Goal: Communication & Community: Answer question/provide support

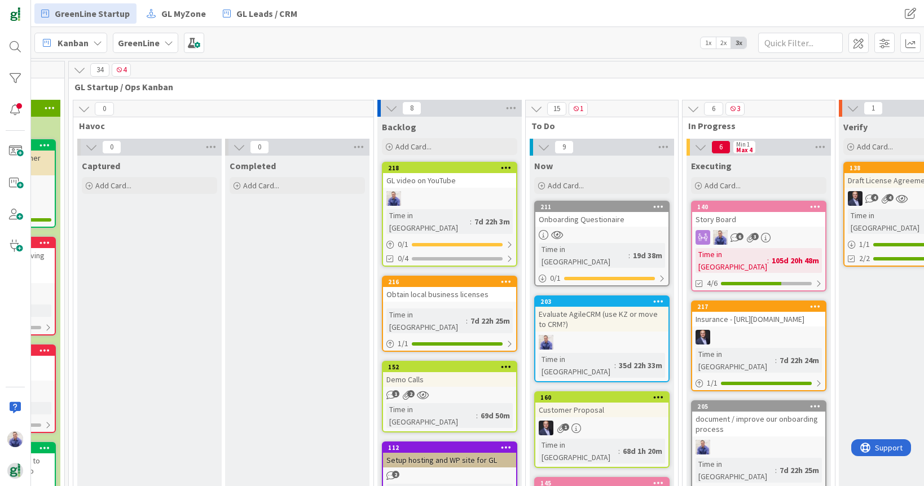
scroll to position [0, 1670]
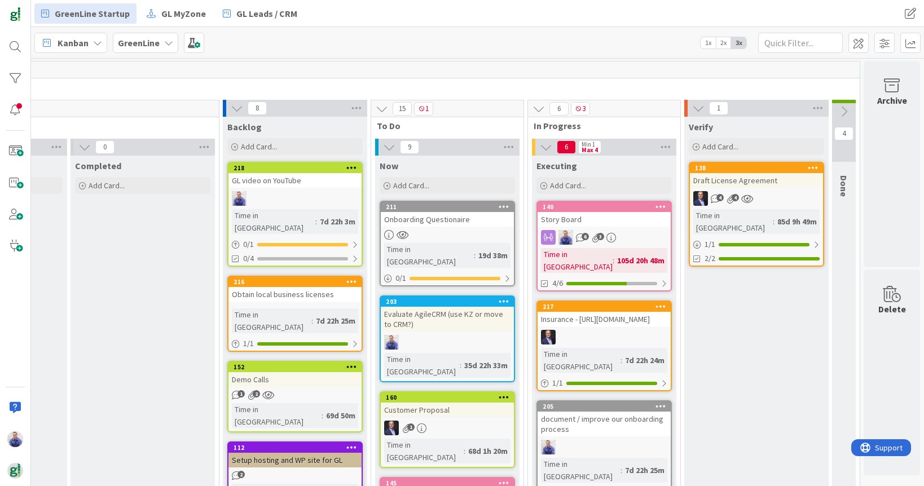
click at [601, 219] on div "Story Board" at bounding box center [603, 219] width 133 height 15
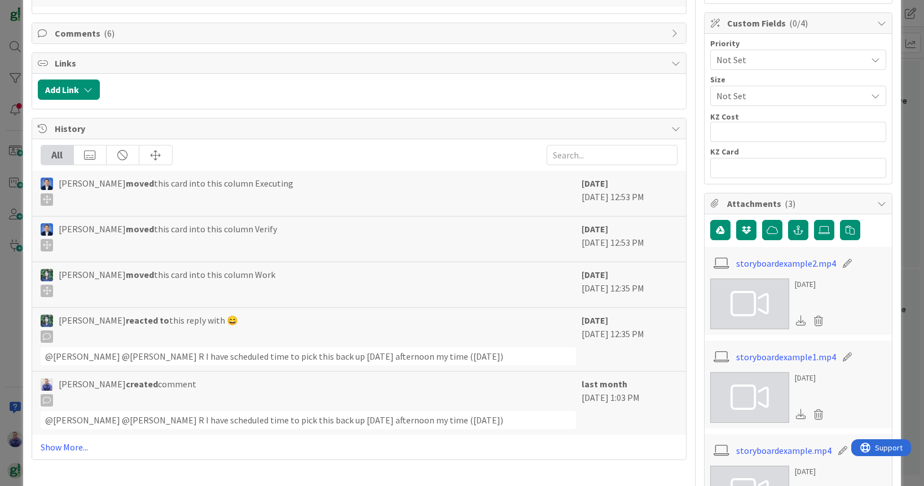
scroll to position [297, 0]
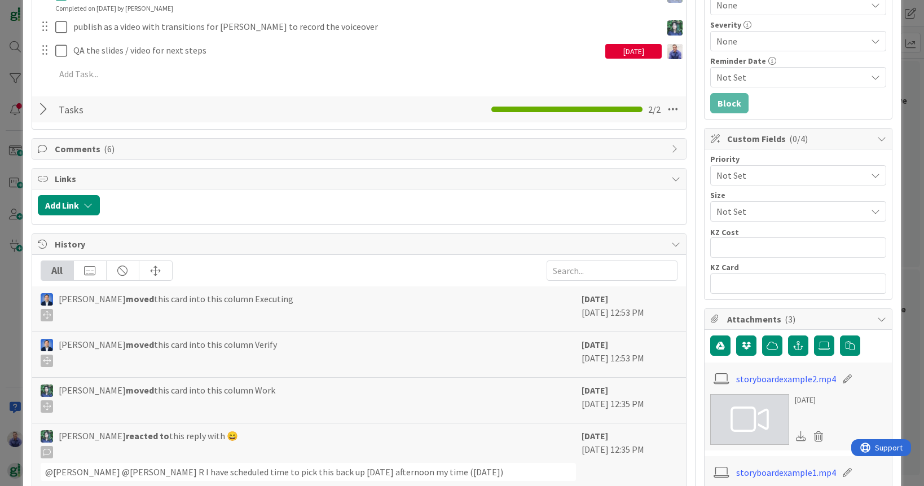
click at [112, 154] on span "Comments ( 6 )" at bounding box center [360, 149] width 611 height 14
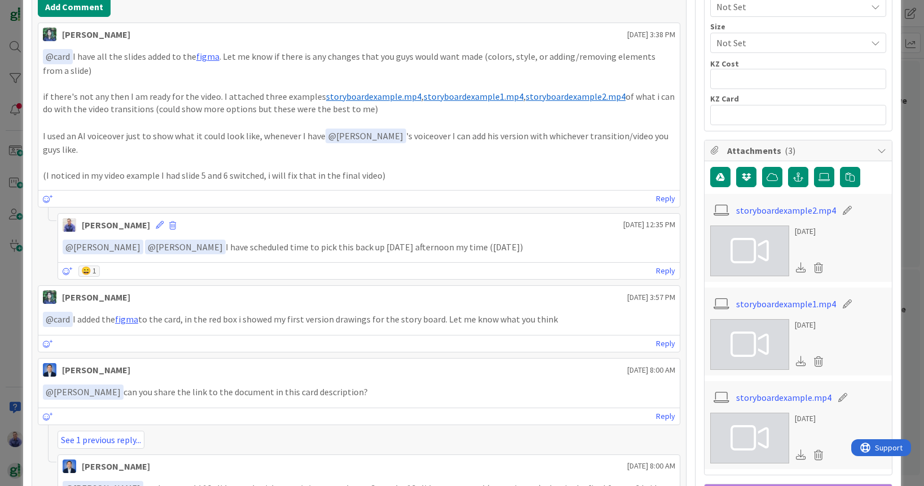
scroll to position [396, 0]
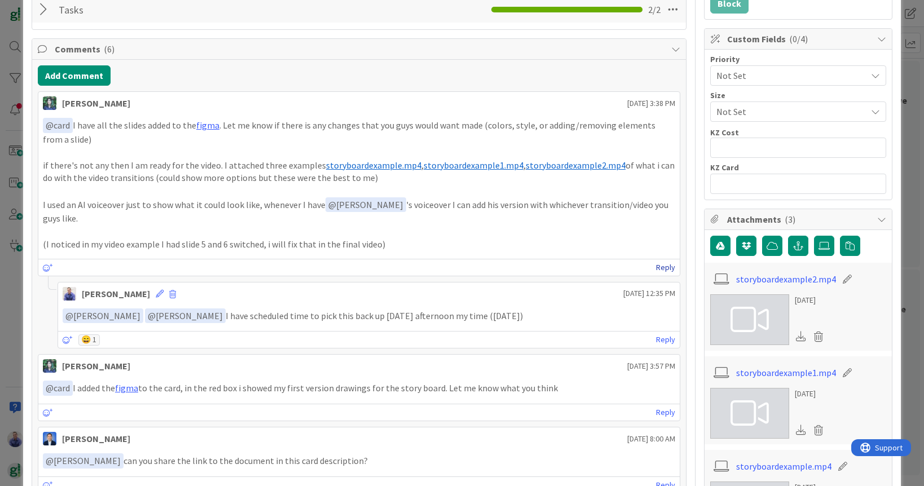
click at [656, 262] on link "Reply" at bounding box center [665, 267] width 19 height 14
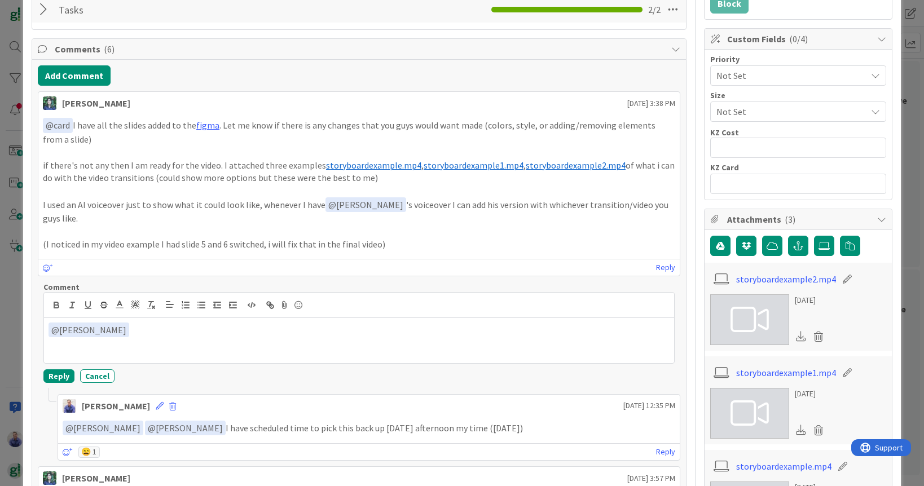
click at [192, 327] on p "﻿ @ [PERSON_NAME] ﻿" at bounding box center [358, 330] width 621 height 15
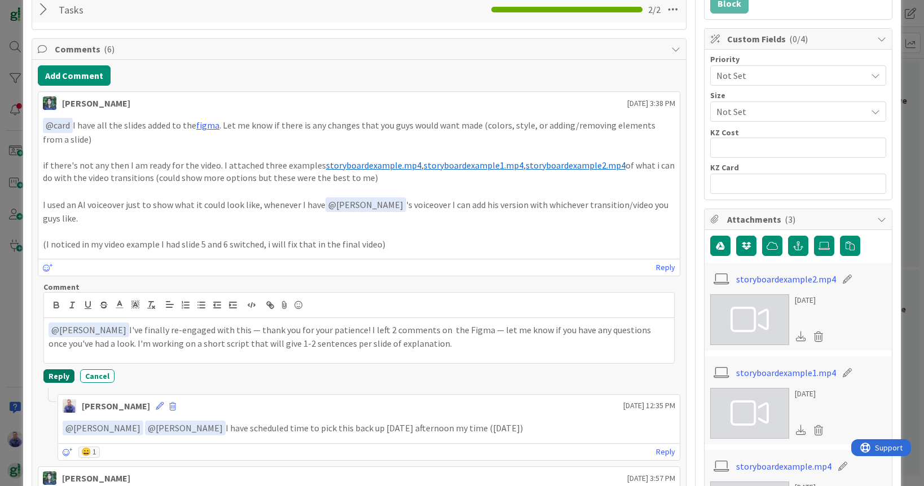
click at [58, 369] on button "Reply" at bounding box center [58, 376] width 31 height 14
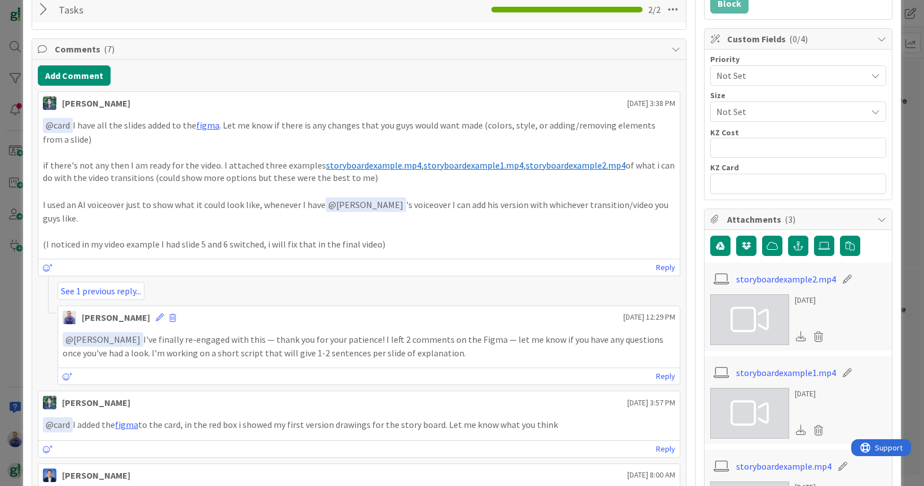
scroll to position [32, 0]
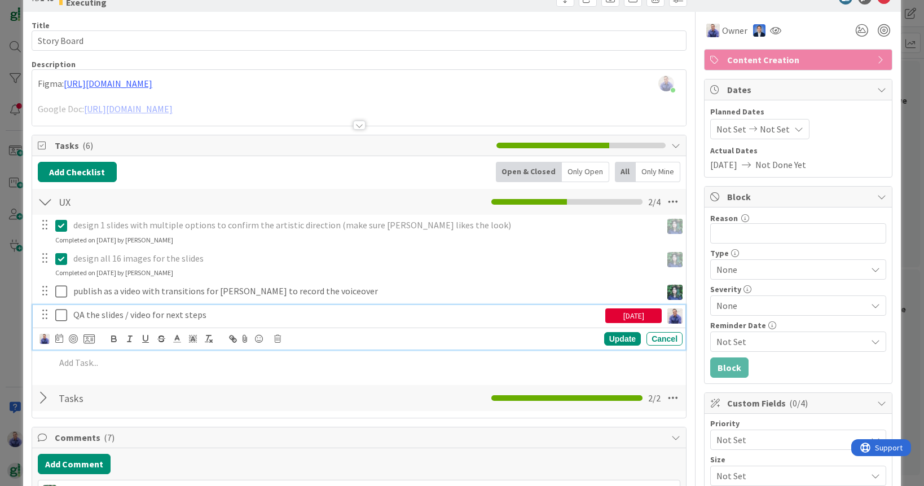
click at [60, 313] on icon at bounding box center [61, 315] width 12 height 14
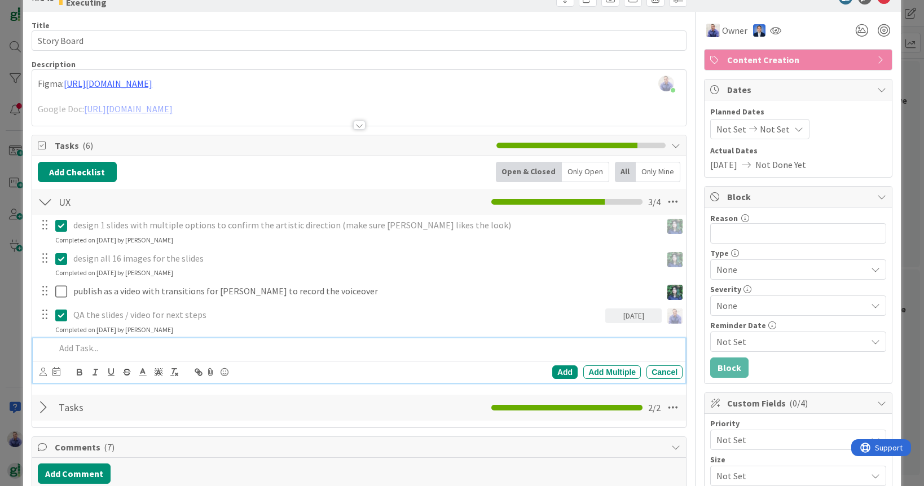
click at [79, 346] on p at bounding box center [366, 348] width 622 height 13
drag, startPoint x: 148, startPoint y: 347, endPoint x: 153, endPoint y: 361, distance: 14.5
click at [148, 348] on p "Review [PERSON_NAME]'s QA notes + (1) add requested slide and (2) update charac…" at bounding box center [366, 348] width 622 height 13
click at [53, 370] on icon at bounding box center [56, 371] width 8 height 9
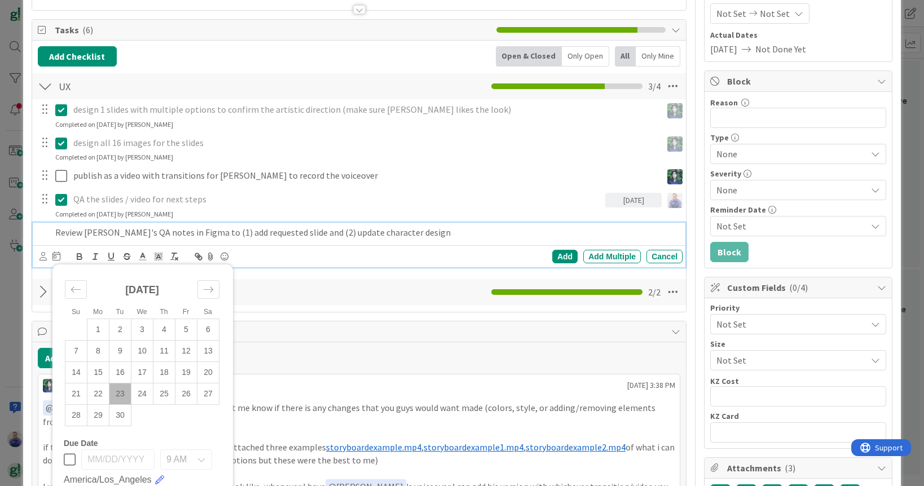
scroll to position [242, 0]
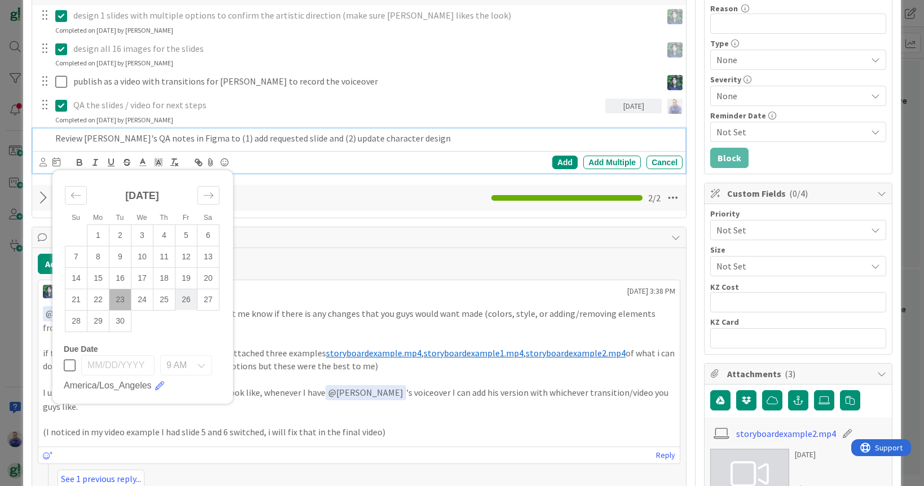
click at [183, 298] on td "26" at bounding box center [186, 299] width 22 height 21
type input "[DATE]"
click at [42, 161] on icon at bounding box center [42, 162] width 7 height 8
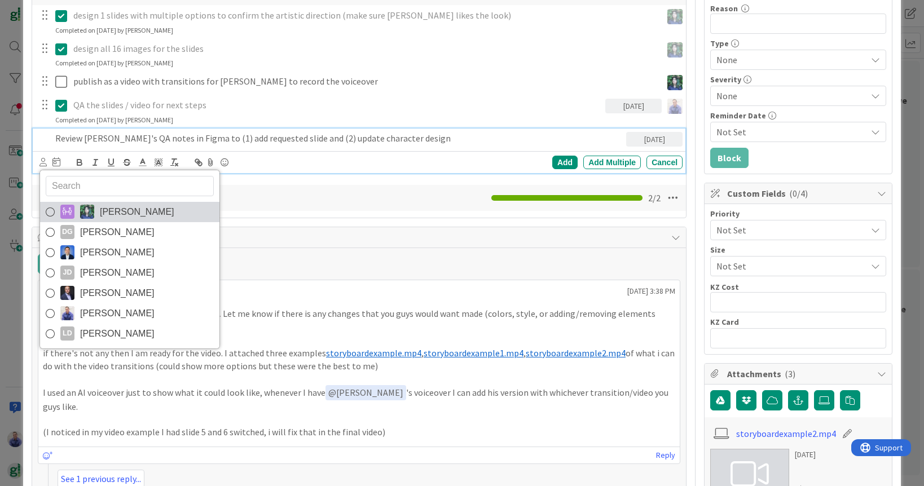
click at [51, 214] on icon at bounding box center [50, 212] width 9 height 17
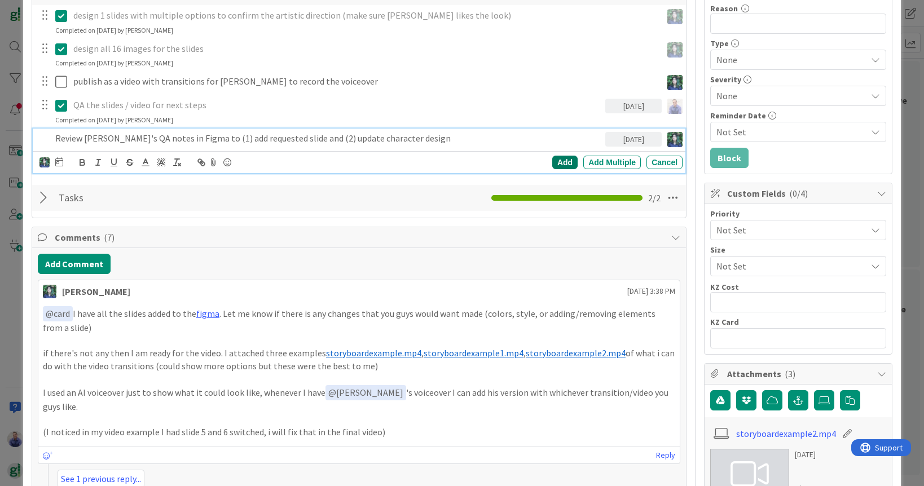
click at [552, 164] on div "Add" at bounding box center [564, 163] width 25 height 14
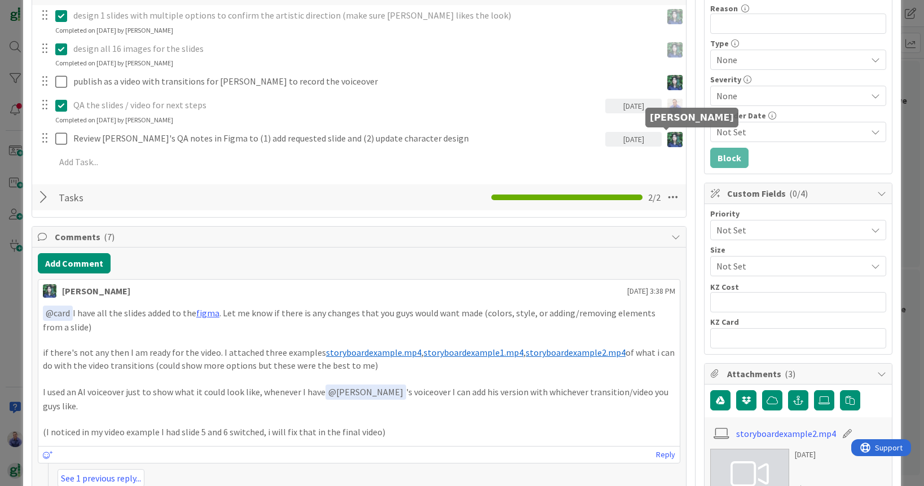
click at [670, 137] on img at bounding box center [674, 139] width 15 height 15
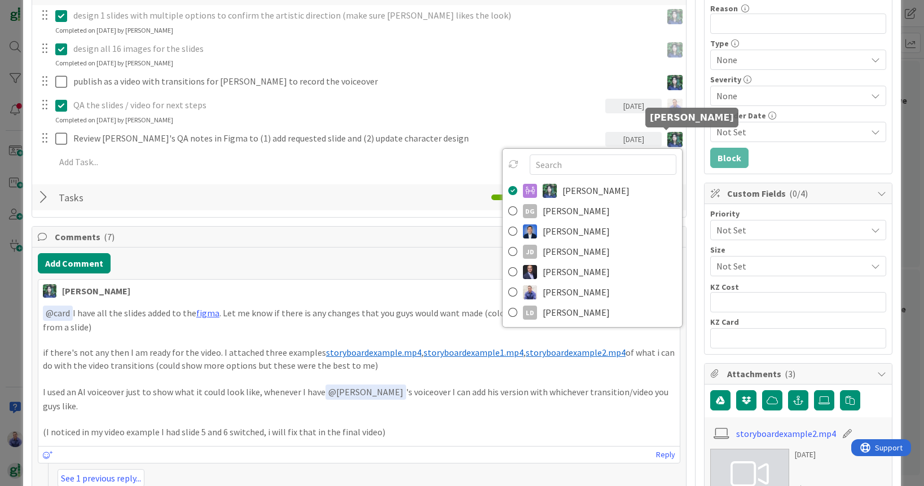
click at [670, 137] on img at bounding box center [674, 139] width 15 height 15
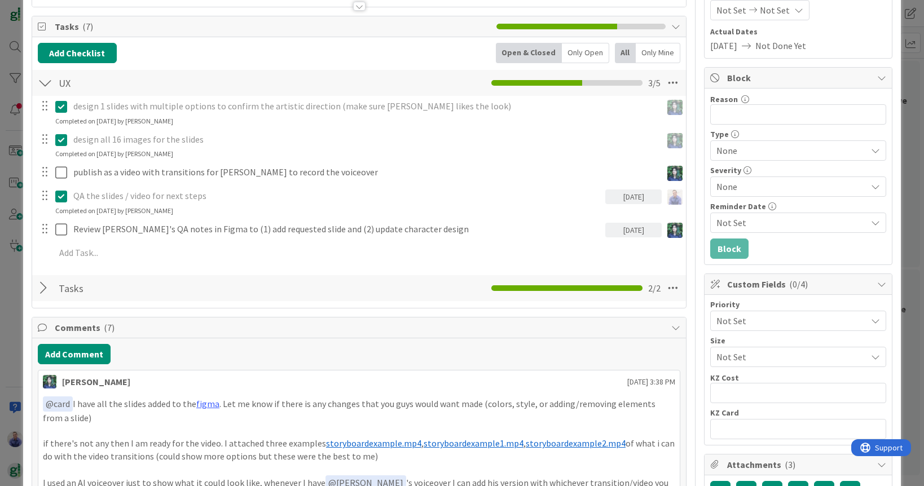
scroll to position [149, 0]
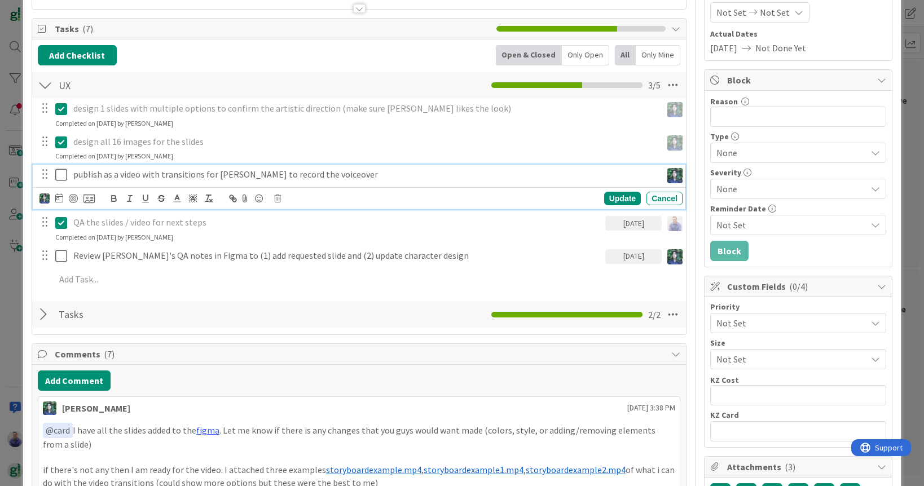
click at [140, 171] on p "publish as a video with transitions for [PERSON_NAME] to record the voiceover" at bounding box center [365, 174] width 584 height 13
click at [413, 171] on p "publish as a video with transitions for [PERSON_NAME] to record the voiceover" at bounding box center [365, 174] width 584 height 13
click at [652, 192] on div "Cancel" at bounding box center [664, 199] width 36 height 14
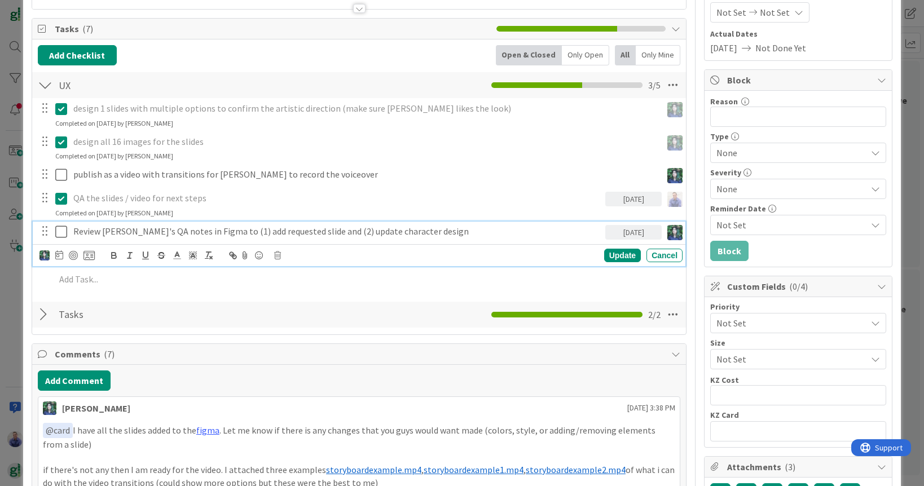
click at [295, 227] on p "Review [PERSON_NAME]'s QA notes in Figma to (1) add requested slide and (2) upd…" at bounding box center [336, 231] width 527 height 13
click at [294, 255] on div "Update Cancel" at bounding box center [360, 256] width 643 height 16
click at [656, 252] on div "Cancel" at bounding box center [664, 256] width 36 height 14
